Goal: Task Accomplishment & Management: Manage account settings

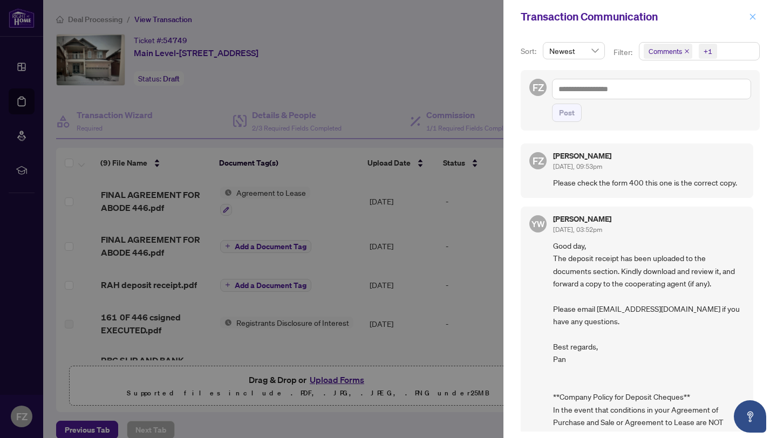
scroll to position [2, 0]
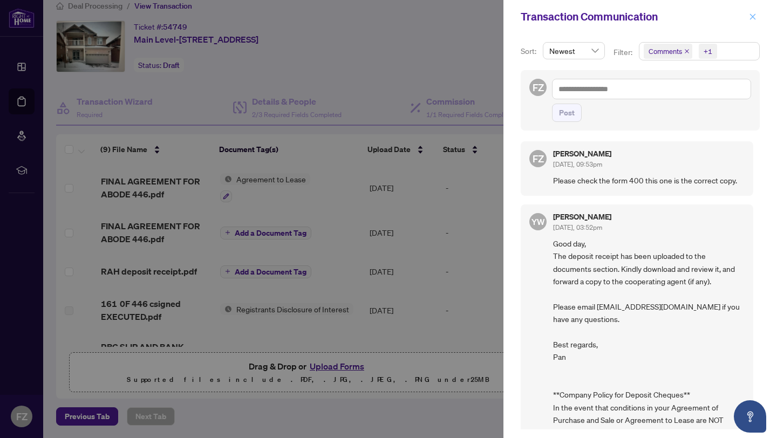
click at [753, 16] on icon "close" at bounding box center [753, 16] width 6 height 6
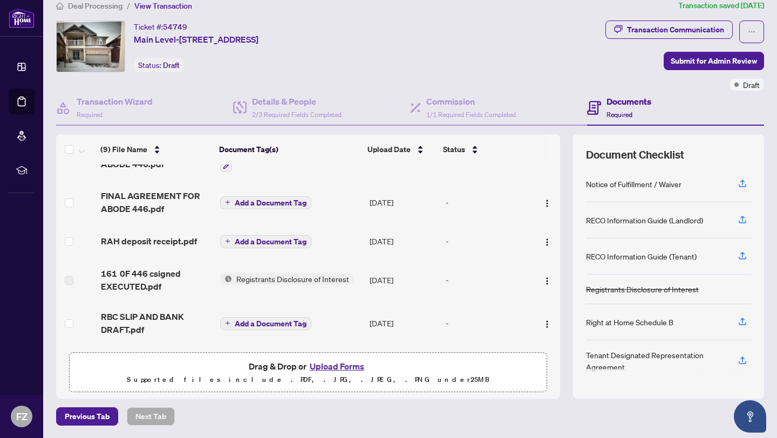
scroll to position [0, 0]
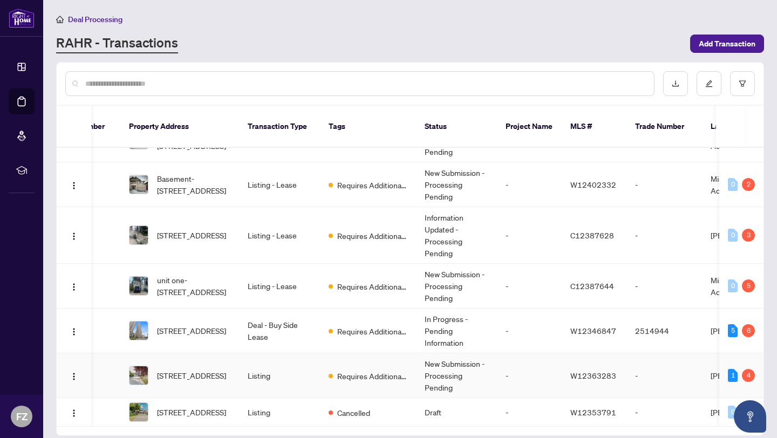
scroll to position [0, 47]
click at [653, 313] on td "2514944" at bounding box center [664, 331] width 76 height 45
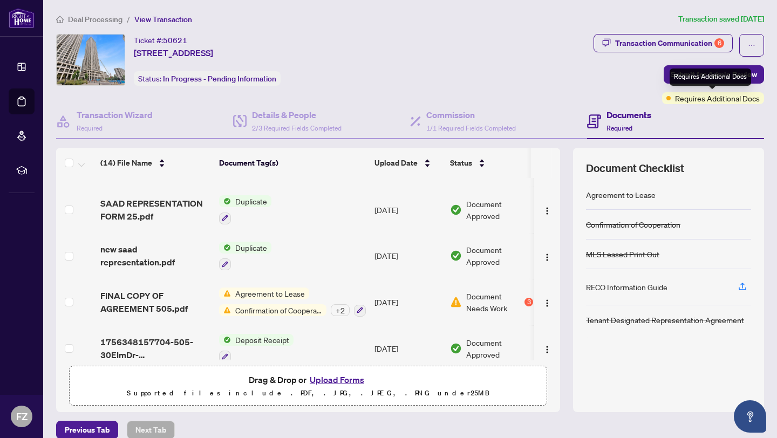
click at [666, 100] on div "Requires Additional Docs" at bounding box center [713, 98] width 102 height 12
click at [685, 100] on span "Requires Additional Docs" at bounding box center [717, 98] width 85 height 12
click at [244, 288] on span "Agreement to Lease" at bounding box center [270, 294] width 78 height 12
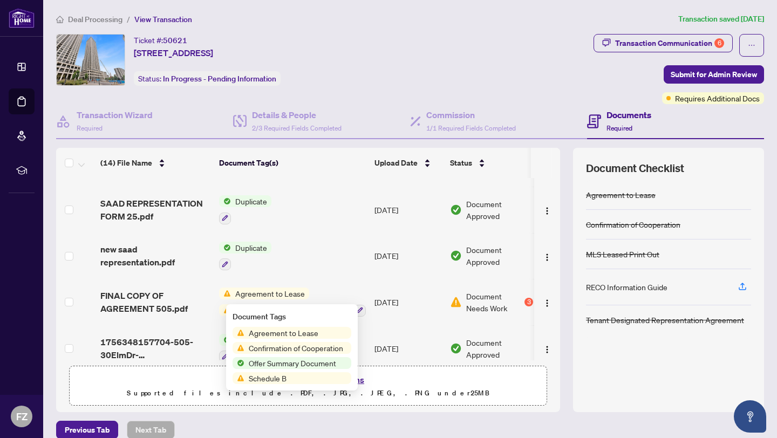
click at [272, 335] on span "Agreement to Lease" at bounding box center [283, 333] width 78 height 12
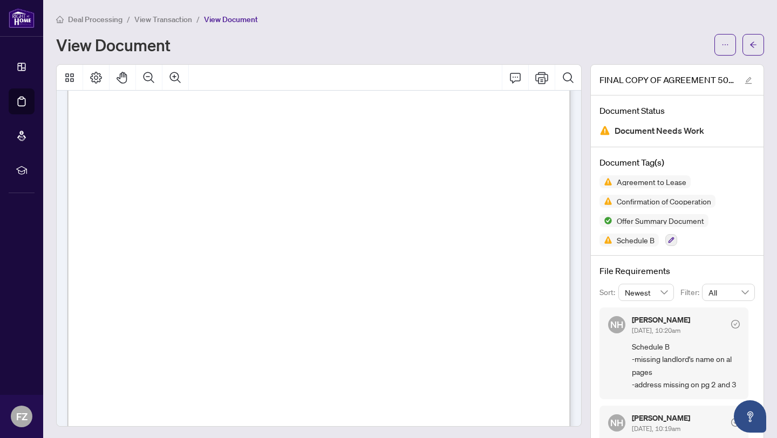
scroll to position [6800, 0]
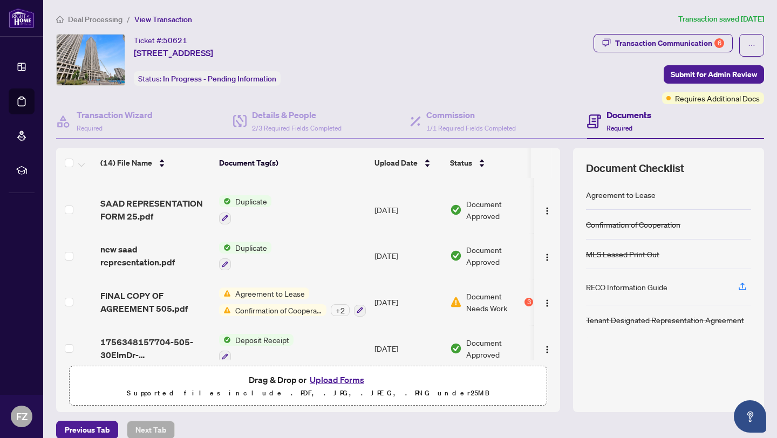
scroll to position [13, 0]
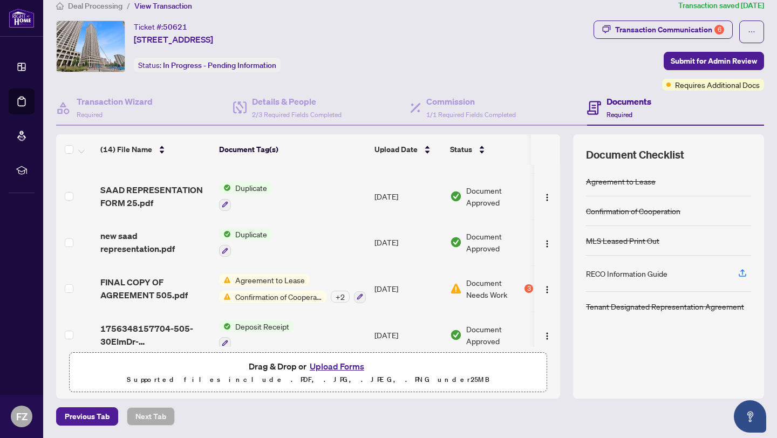
click at [624, 351] on div "Agreement to Lease Confirmation of Cooperation MLS Leased Print Out RECO Inform…" at bounding box center [668, 276] width 165 height 219
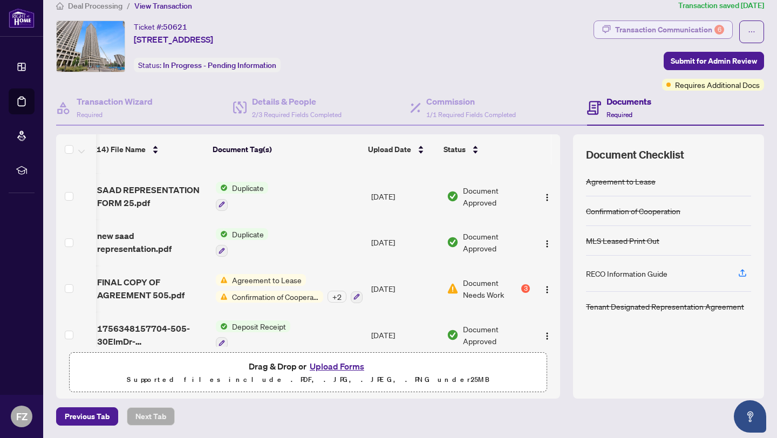
click at [629, 32] on div "Transaction Communication 6" at bounding box center [669, 29] width 109 height 17
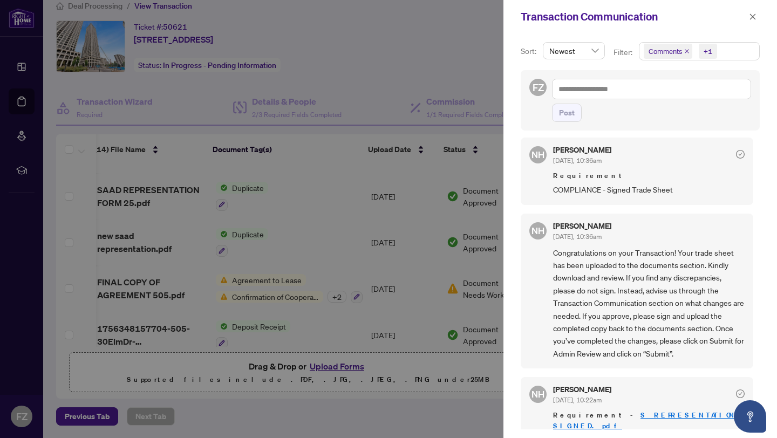
scroll to position [94, 0]
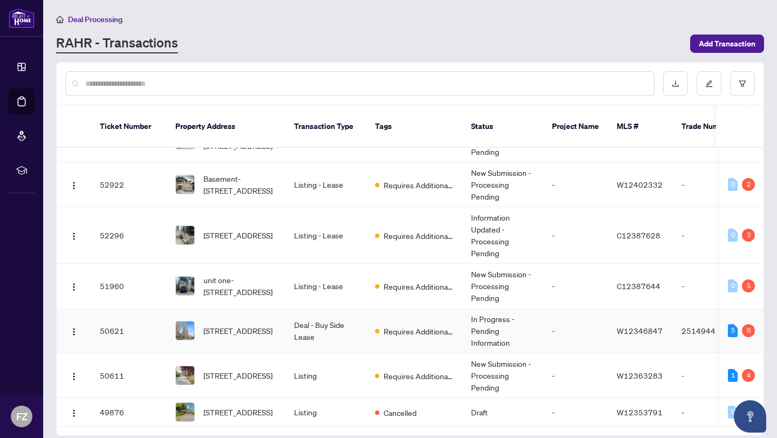
scroll to position [99, 0]
click at [701, 309] on td "2514944" at bounding box center [711, 331] width 76 height 45
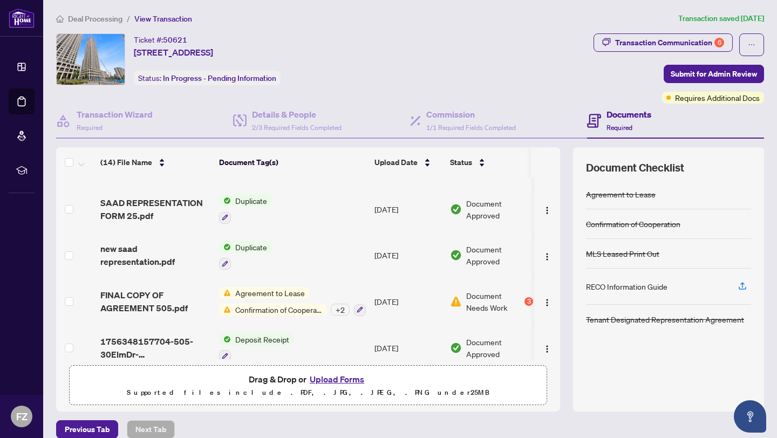
scroll to position [13, 0]
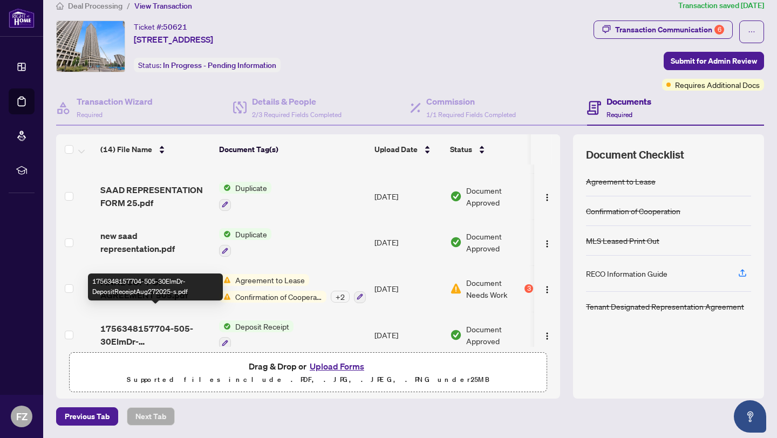
click at [132, 322] on span "1756348157704-505-30ElmDr-DepositReceiptAug272025-s.pdf" at bounding box center [155, 335] width 110 height 26
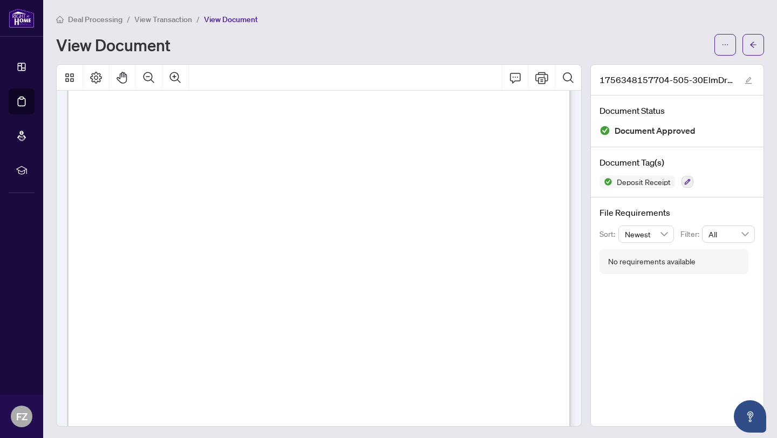
scroll to position [337, 0]
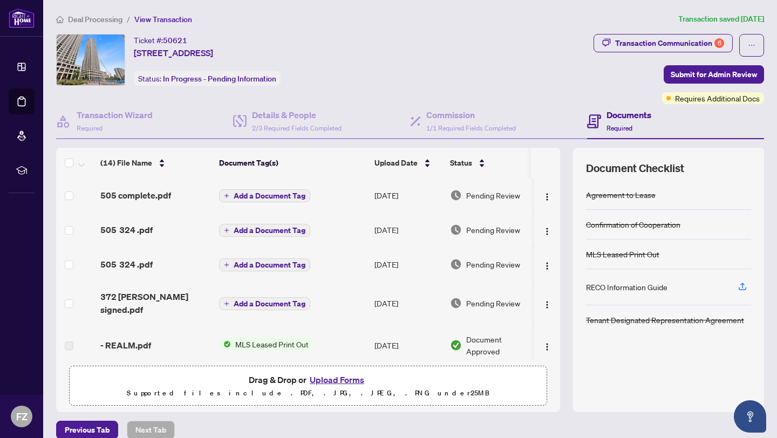
click at [617, 115] on h4 "Documents" at bounding box center [628, 114] width 45 height 13
click at [179, 19] on span "View Transaction" at bounding box center [163, 20] width 58 height 10
click at [752, 45] on icon "ellipsis" at bounding box center [752, 46] width 8 height 8
click at [720, 67] on span "Transaction Permissions" at bounding box center [714, 70] width 83 height 12
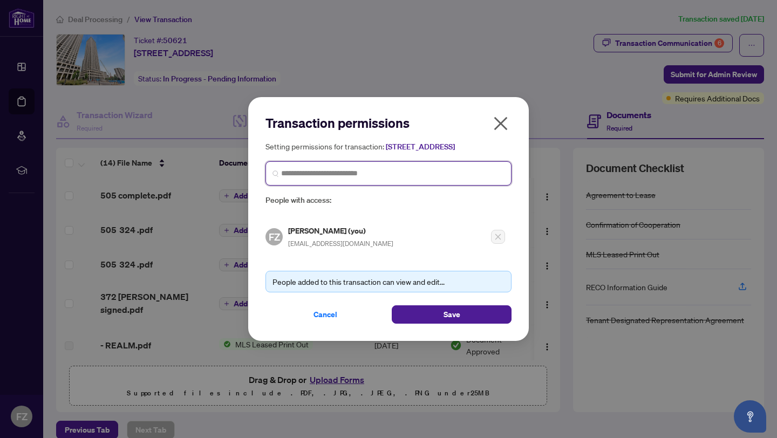
click at [292, 179] on input "search" at bounding box center [392, 173] width 223 height 11
type input "**********"
drag, startPoint x: 324, startPoint y: 181, endPoint x: 256, endPoint y: 183, distance: 68.0
click at [252, 184] on div "**********" at bounding box center [388, 218] width 281 height 243
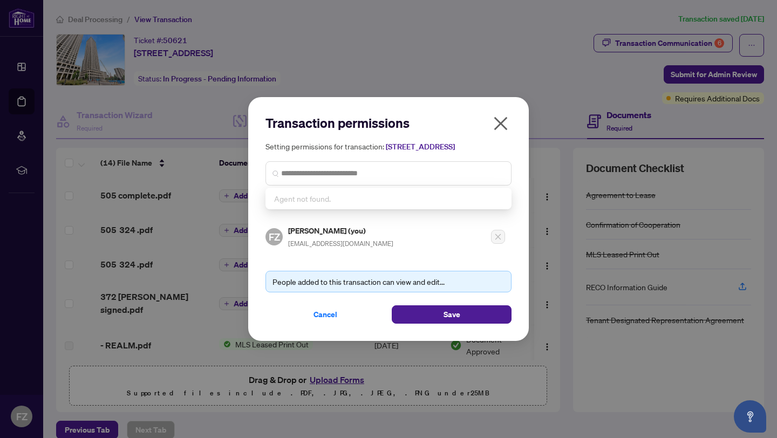
click at [557, 92] on div "Transaction permissions Setting permissions for transaction: [STREET_ADDRESS] A…" at bounding box center [388, 219] width 777 height 438
click at [502, 115] on icon "close" at bounding box center [500, 123] width 17 height 17
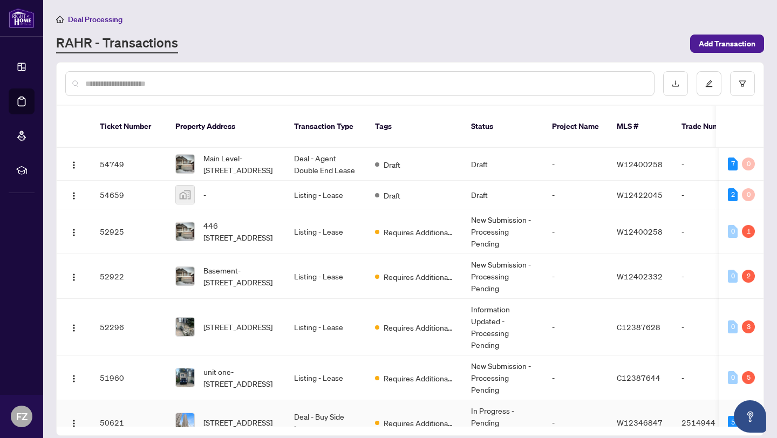
scroll to position [99, 0]
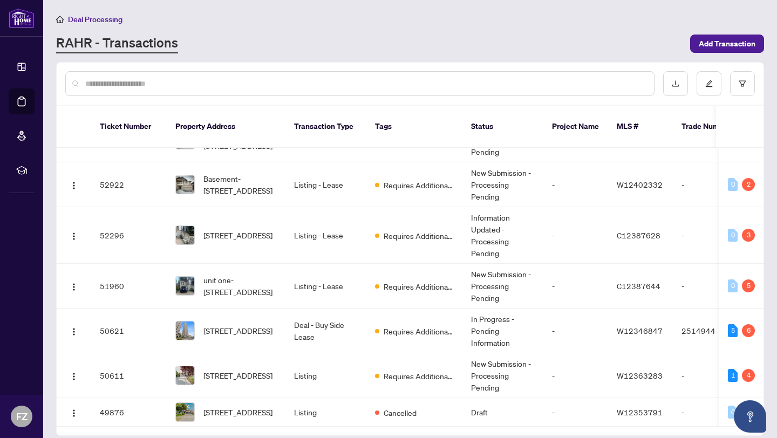
click at [94, 81] on input "text" at bounding box center [365, 84] width 560 height 12
